Goal: Information Seeking & Learning: Learn about a topic

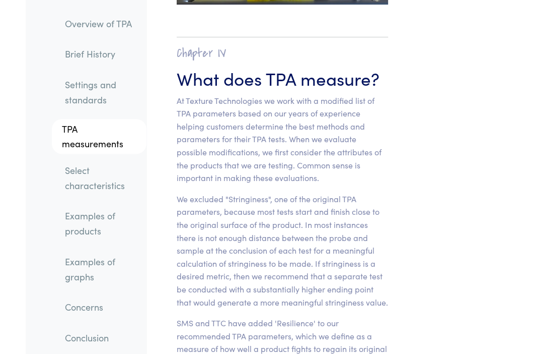
scroll to position [8302, 0]
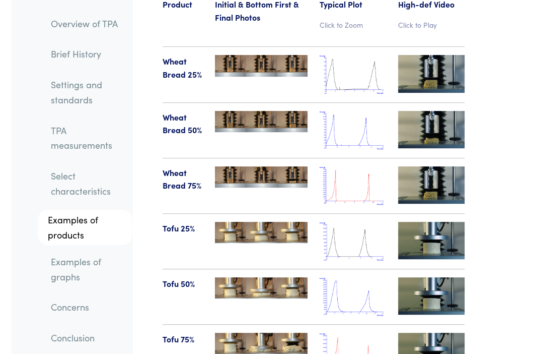
scroll to position [13617, 14]
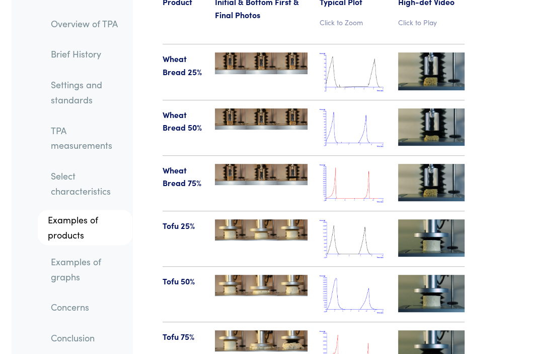
click at [355, 330] on img at bounding box center [353, 349] width 66 height 39
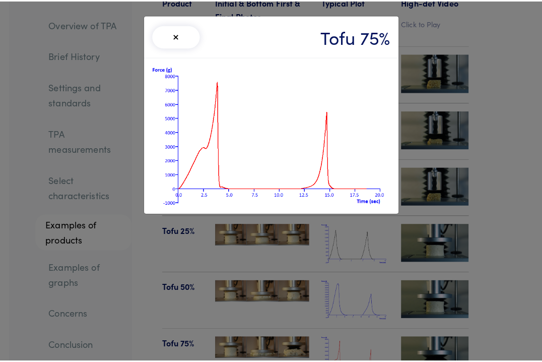
scroll to position [13617, 7]
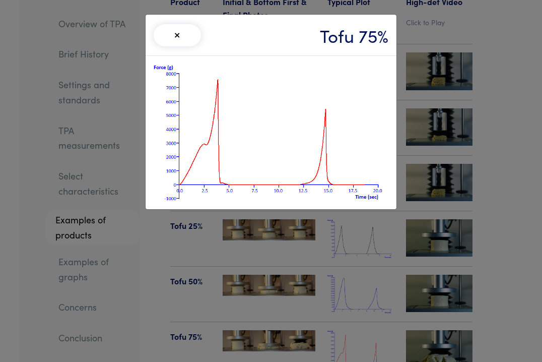
click at [181, 29] on button "×" at bounding box center [177, 35] width 47 height 22
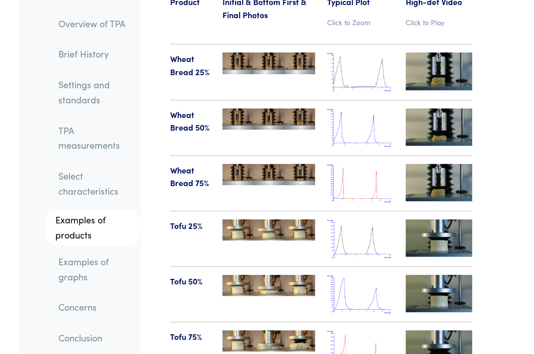
click at [340, 164] on img at bounding box center [360, 183] width 66 height 39
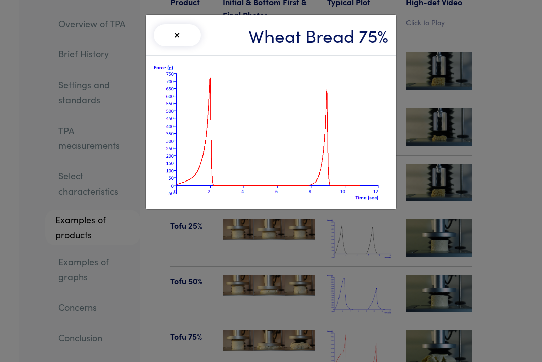
click at [241, 115] on img at bounding box center [271, 132] width 235 height 137
click at [172, 35] on button "×" at bounding box center [177, 35] width 47 height 22
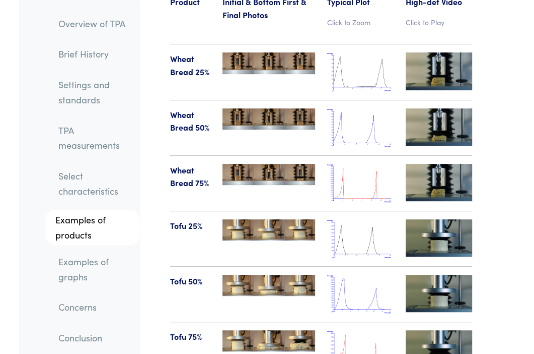
click at [341, 330] on img at bounding box center [360, 349] width 66 height 39
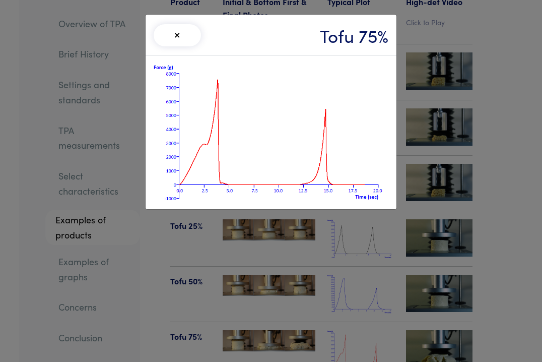
click at [266, 57] on div at bounding box center [271, 132] width 251 height 153
click at [206, 87] on img at bounding box center [271, 132] width 235 height 137
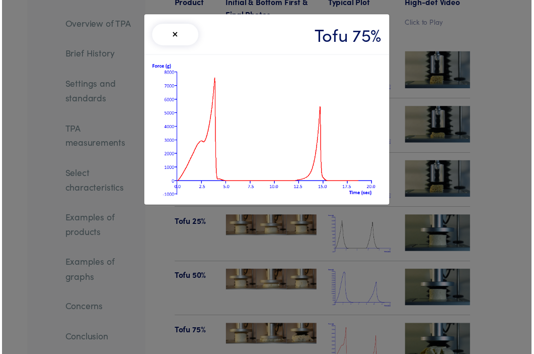
scroll to position [13631, 0]
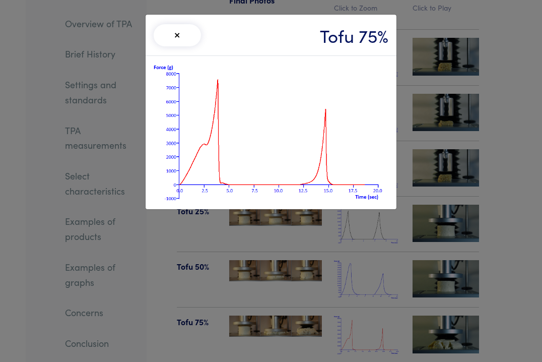
click at [177, 31] on button "×" at bounding box center [177, 35] width 47 height 22
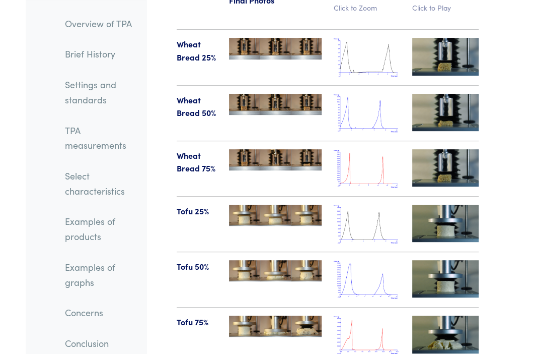
click at [358, 149] on img at bounding box center [367, 168] width 66 height 39
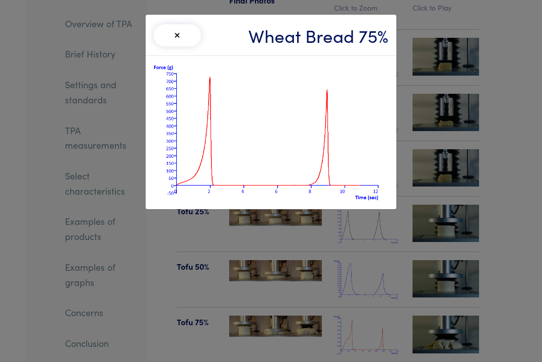
click at [175, 40] on button "×" at bounding box center [177, 35] width 47 height 22
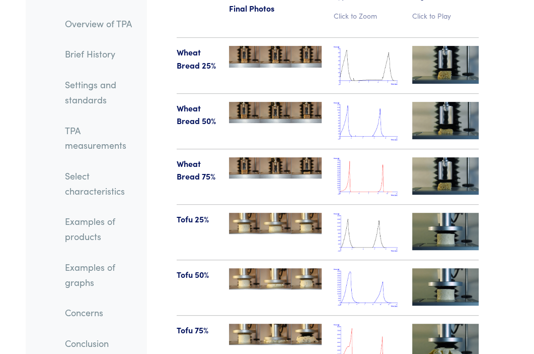
scroll to position [13591, 0]
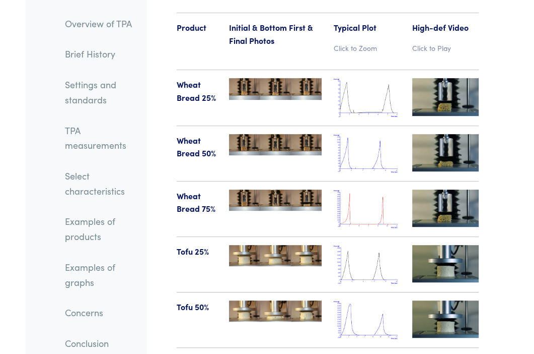
click at [455, 189] on img at bounding box center [445, 207] width 66 height 37
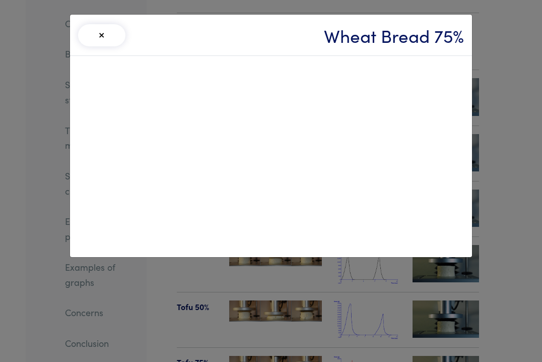
click at [107, 31] on button "×" at bounding box center [101, 35] width 47 height 22
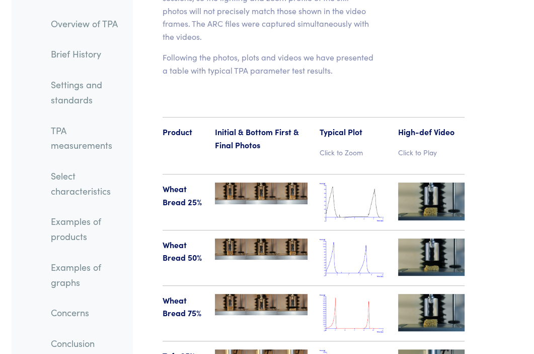
scroll to position [13583, 14]
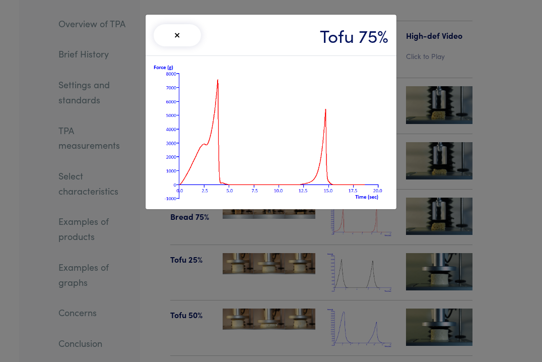
click at [181, 36] on button "×" at bounding box center [177, 35] width 47 height 22
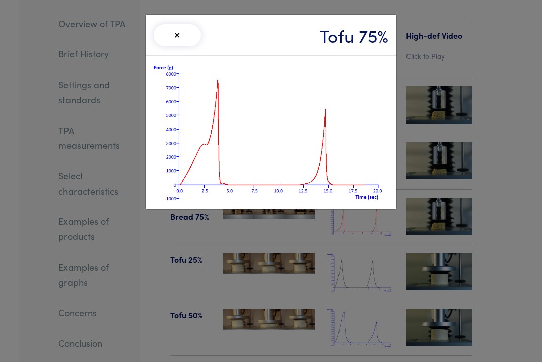
click at [341, 158] on img at bounding box center [271, 132] width 235 height 137
click at [335, 108] on img at bounding box center [271, 132] width 235 height 137
click at [176, 29] on button "×" at bounding box center [177, 35] width 47 height 22
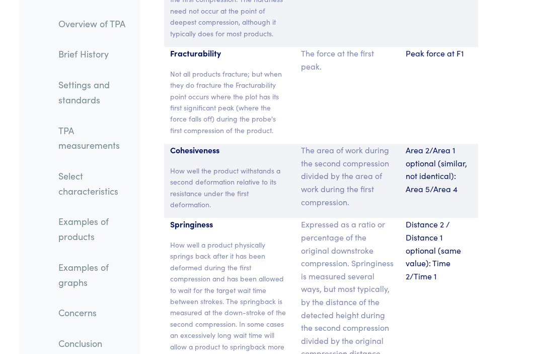
scroll to position [8852, 7]
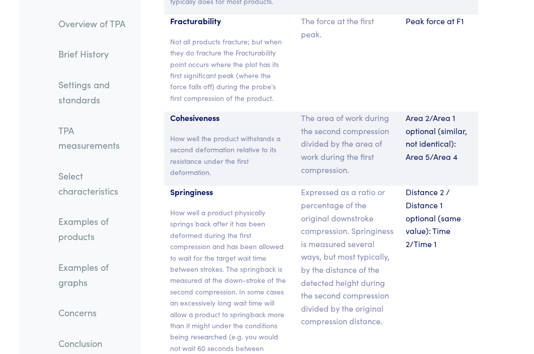
click at [337, 206] on p "Expressed as a ratio or percentage of the original downstroke compression. Spri…" at bounding box center [347, 256] width 93 height 142
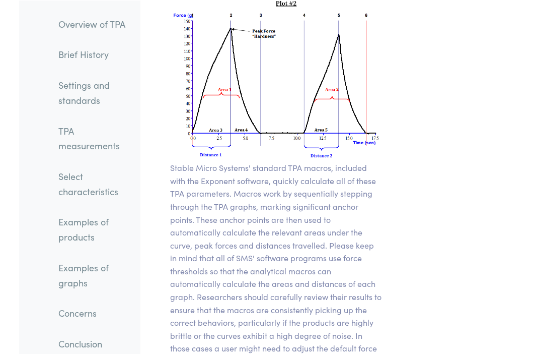
scroll to position [9524, 7]
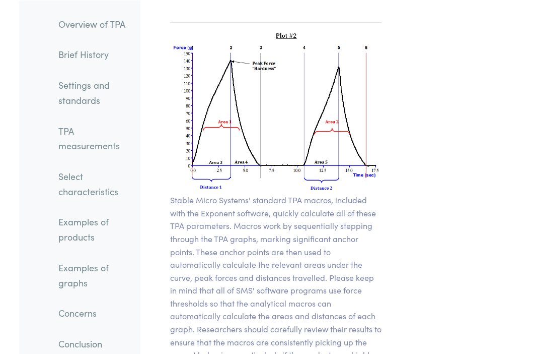
click at [258, 225] on p "Stable Micro Systems' standard TPA macros, included with the Exponent software,…" at bounding box center [276, 309] width 212 height 232
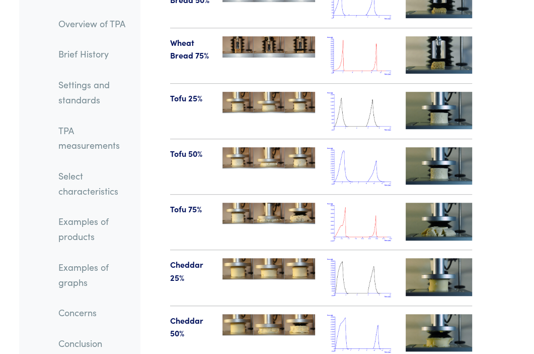
scroll to position [13808, 7]
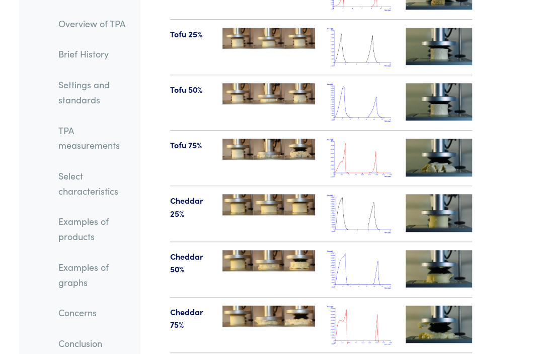
click at [357, 138] on img at bounding box center [360, 157] width 66 height 39
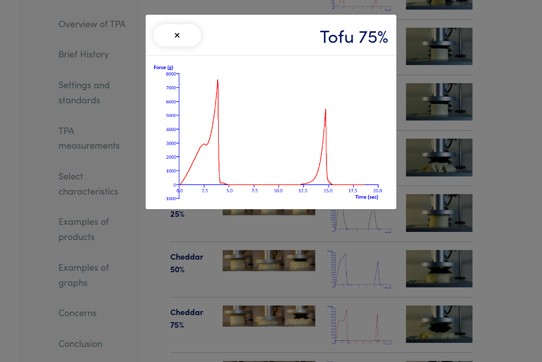
click at [178, 41] on button "×" at bounding box center [177, 35] width 47 height 22
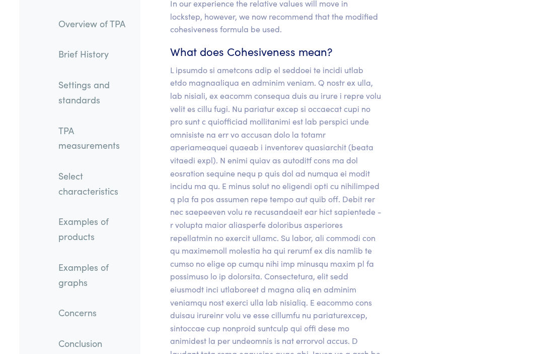
scroll to position [11398, 7]
